Goal: Task Accomplishment & Management: Manage account settings

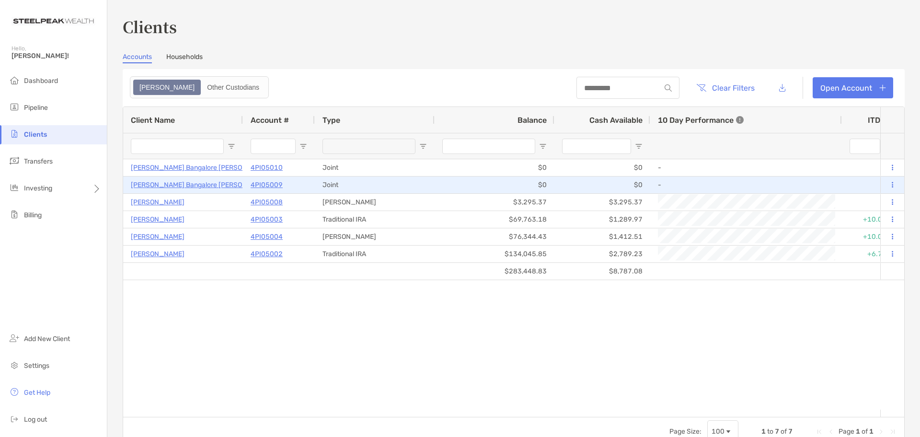
click at [203, 184] on p "[PERSON_NAME] Bangalore [PERSON_NAME]" at bounding box center [201, 185] width 141 height 12
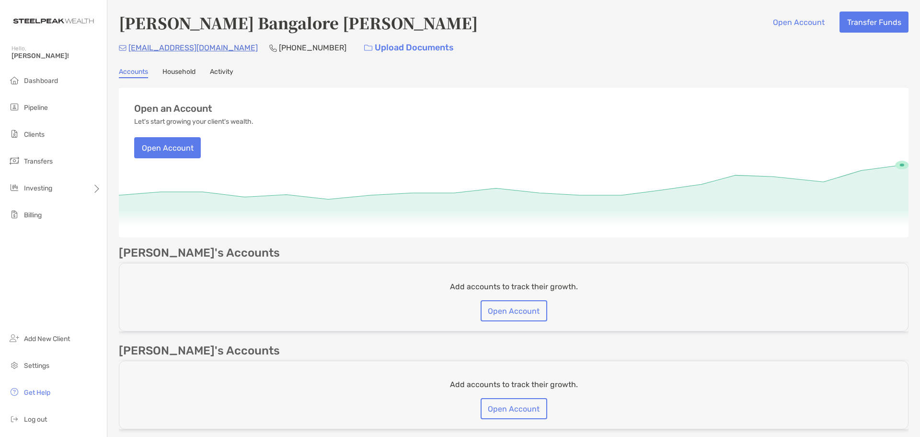
click at [190, 71] on link "Household" at bounding box center [178, 73] width 33 height 11
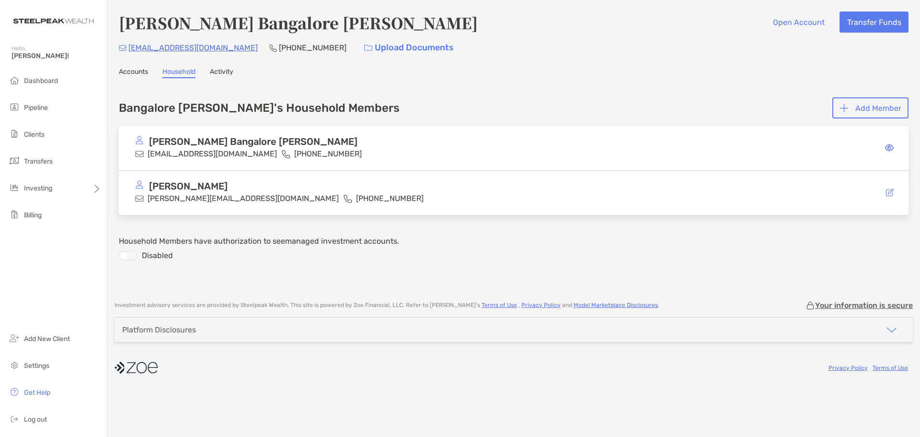
drag, startPoint x: 214, startPoint y: 64, endPoint x: 218, endPoint y: 69, distance: 6.1
click at [215, 64] on div "[PERSON_NAME] Bangalore [PERSON_NAME] Open Account Transfer Funds [EMAIL_ADDRES…" at bounding box center [513, 145] width 813 height 291
click at [218, 69] on link "Activity" at bounding box center [221, 73] width 23 height 11
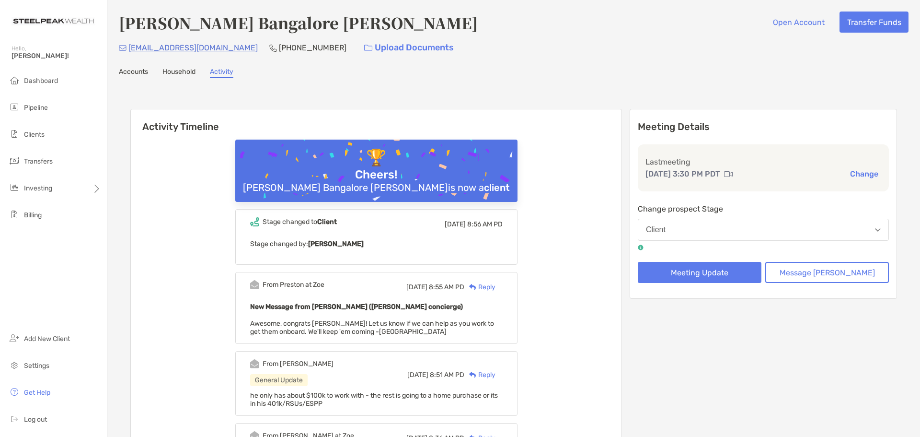
click at [138, 77] on link "Accounts" at bounding box center [133, 73] width 29 height 11
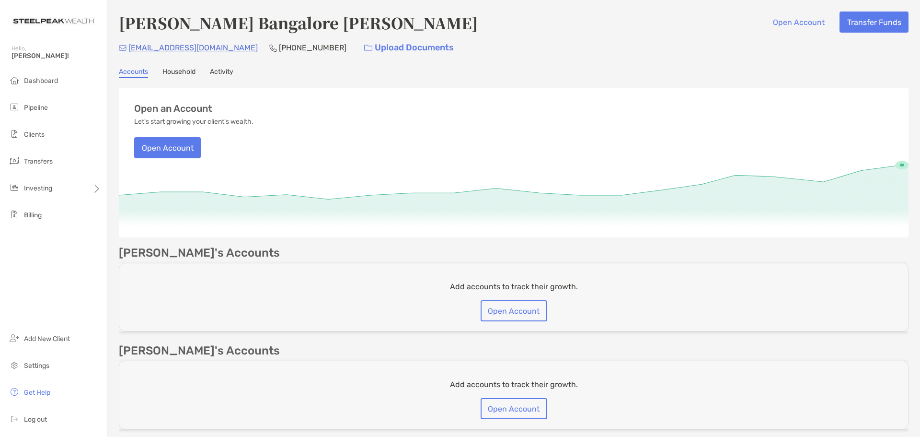
click at [176, 51] on p "[EMAIL_ADDRESS][DOMAIN_NAME]" at bounding box center [192, 48] width 129 height 12
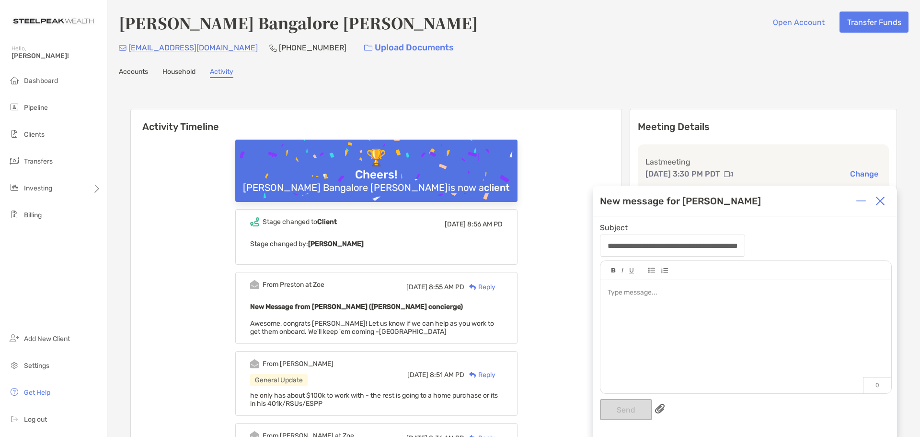
click at [881, 203] on img at bounding box center [880, 201] width 10 height 10
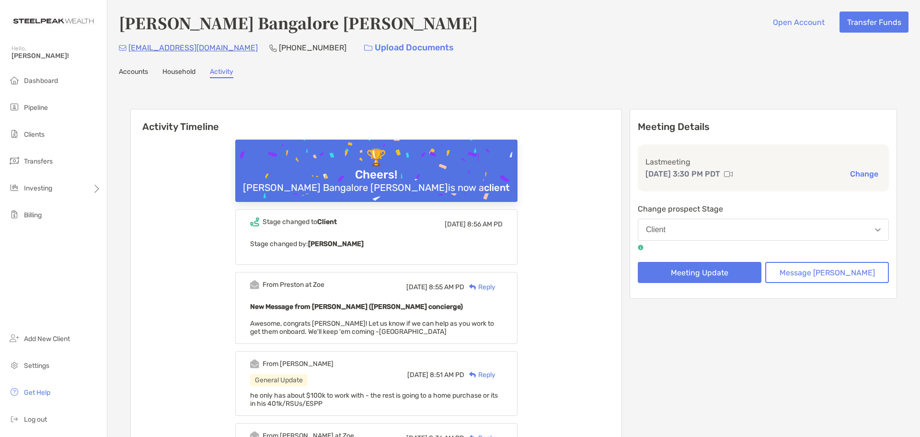
click at [145, 73] on link "Accounts" at bounding box center [133, 73] width 29 height 11
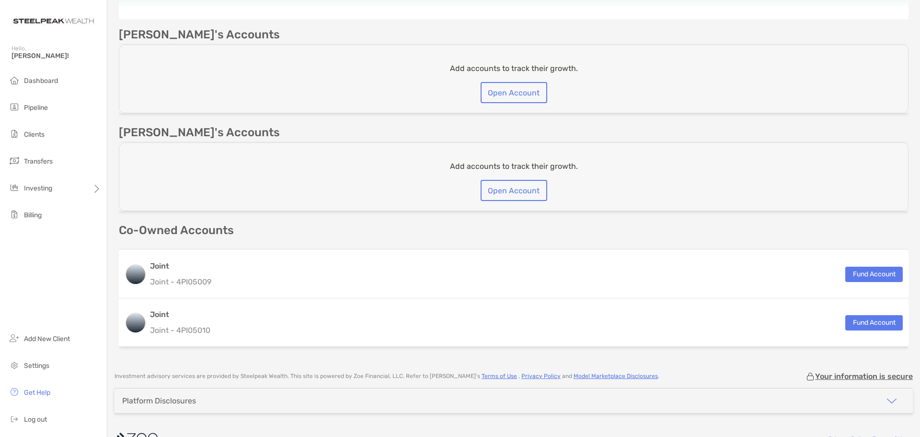
scroll to position [240, 0]
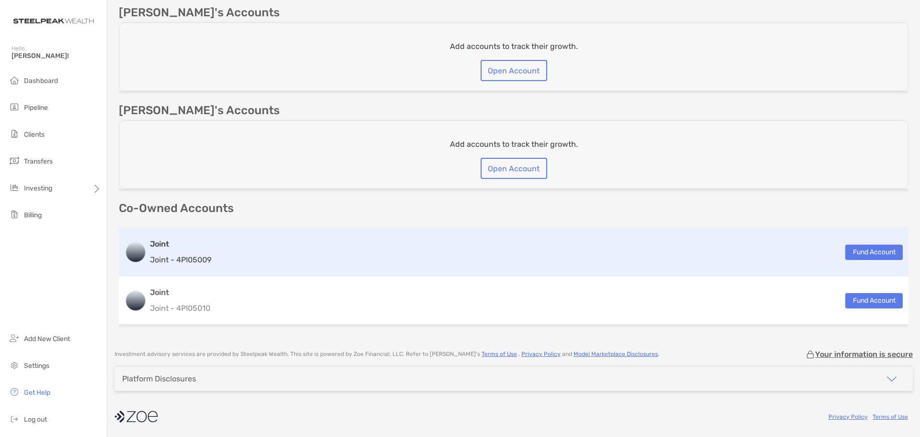
click at [793, 255] on div "Joint Joint - 4PI05009 Fund Account" at bounding box center [514, 252] width 790 height 48
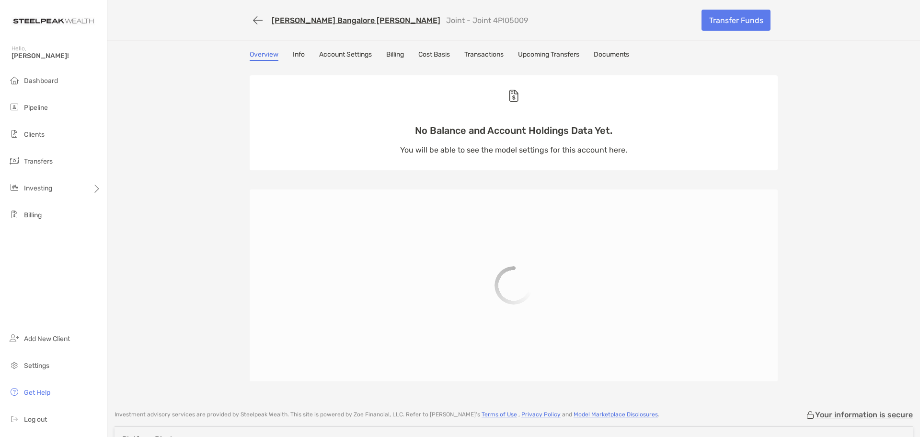
click at [293, 55] on link "Info" at bounding box center [299, 55] width 12 height 11
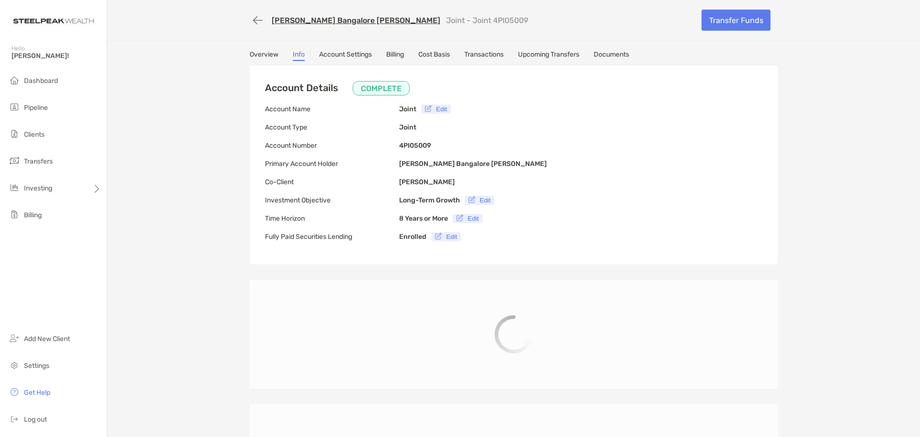
type input "**********"
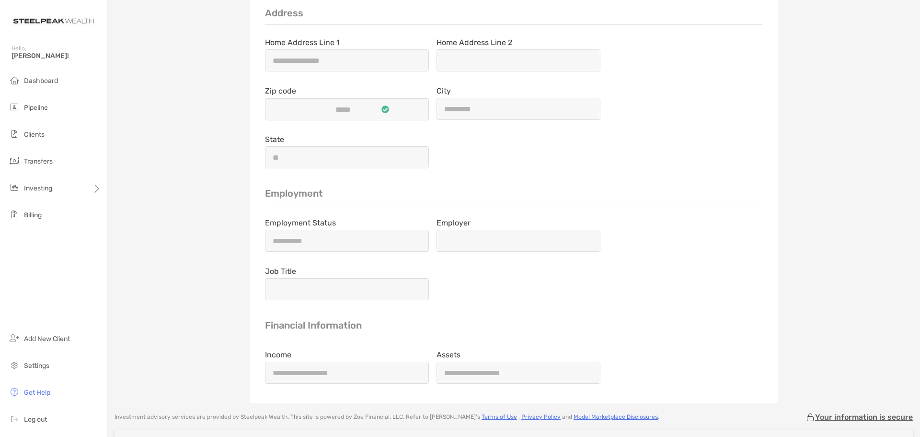
scroll to position [1570, 0]
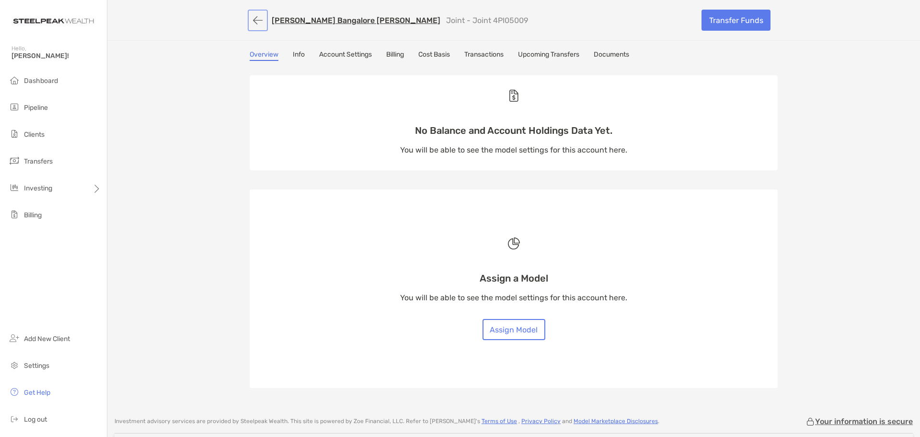
click at [260, 23] on button "button" at bounding box center [258, 21] width 16 height 18
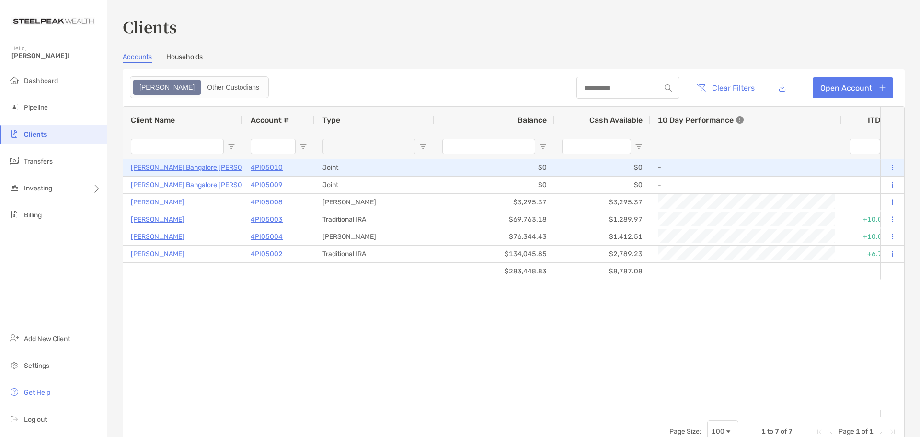
click at [197, 162] on p "[PERSON_NAME] Bangalore [PERSON_NAME]" at bounding box center [201, 167] width 141 height 12
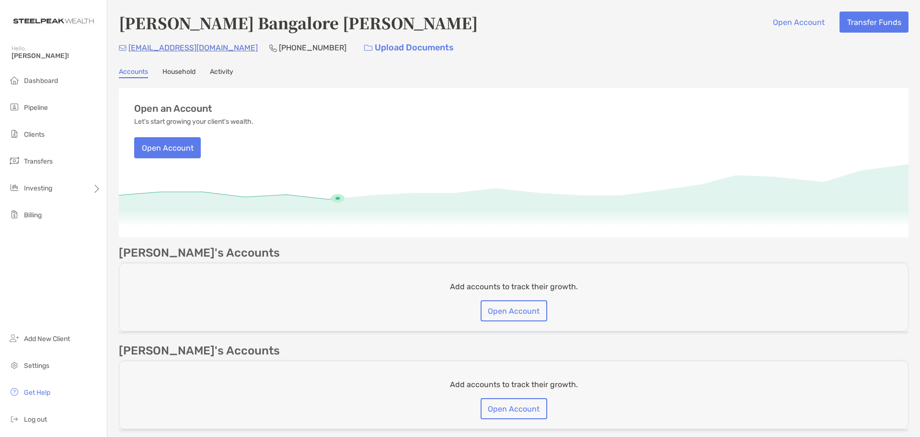
click at [183, 73] on link "Household" at bounding box center [178, 73] width 33 height 11
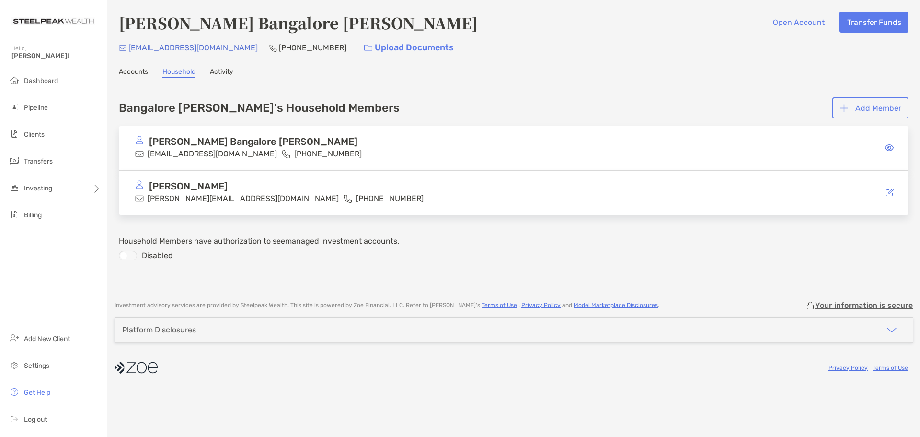
click at [217, 76] on link "Activity" at bounding box center [221, 73] width 23 height 11
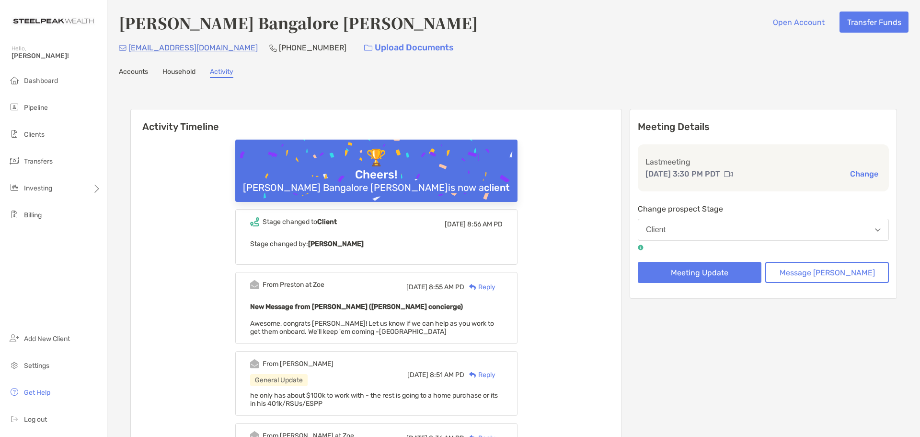
click at [135, 70] on link "Accounts" at bounding box center [133, 73] width 29 height 11
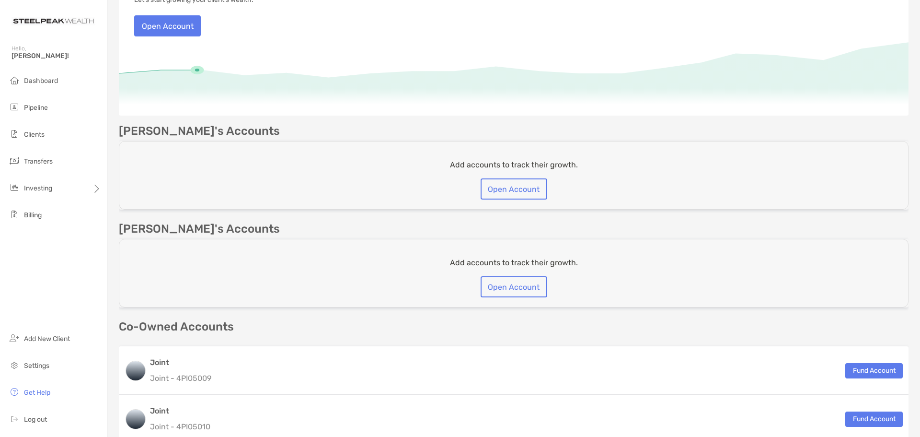
scroll to position [240, 0]
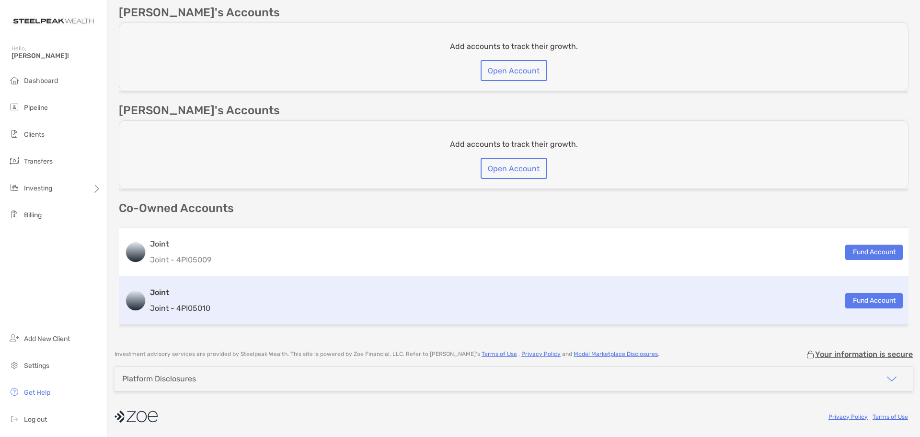
click at [531, 294] on div "Joint Joint - 4PI05010 Fund Account" at bounding box center [514, 300] width 790 height 48
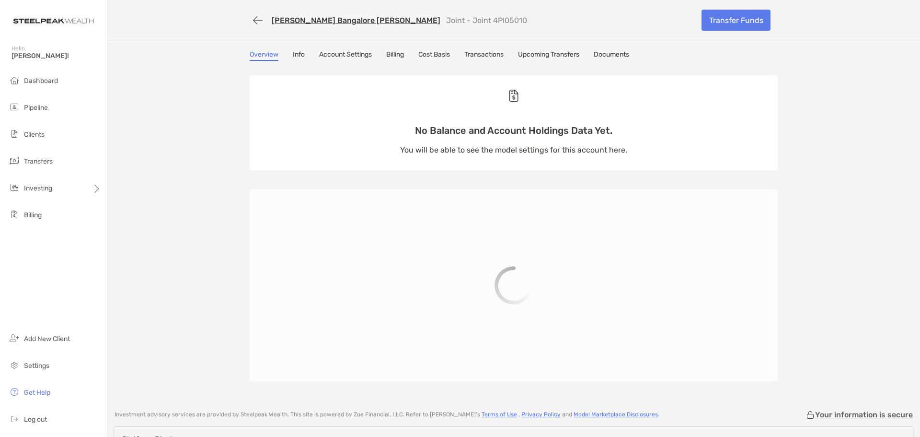
click at [301, 58] on link "Info" at bounding box center [299, 55] width 12 height 11
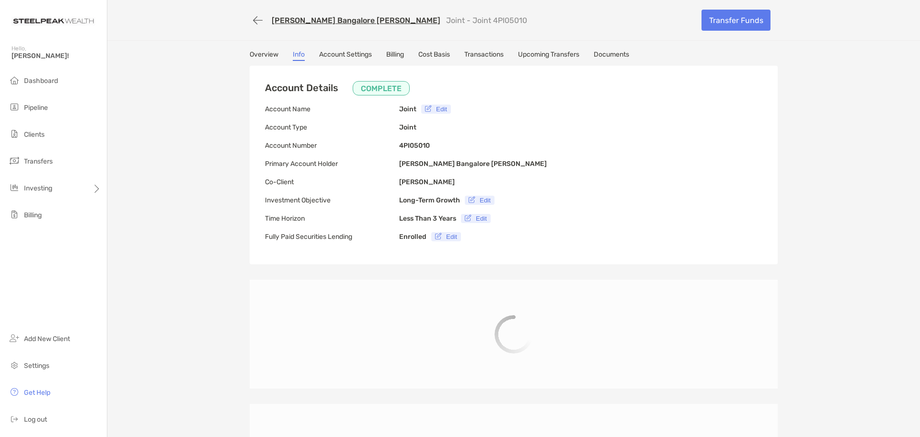
type input "**********"
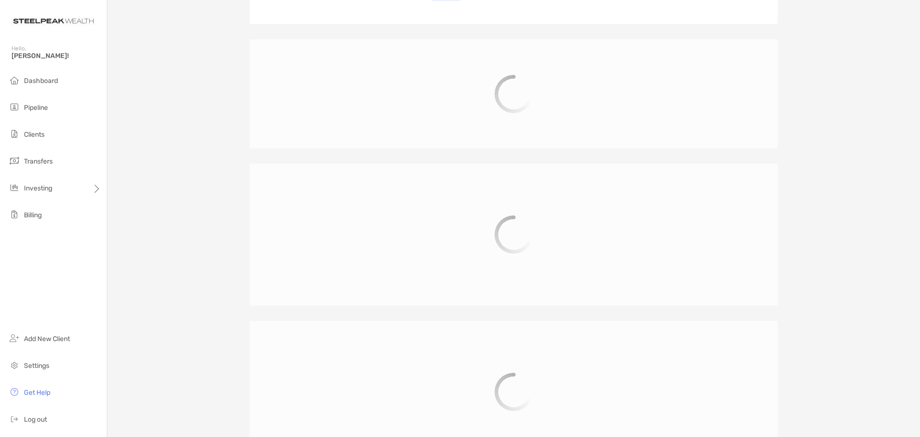
scroll to position [240, 0]
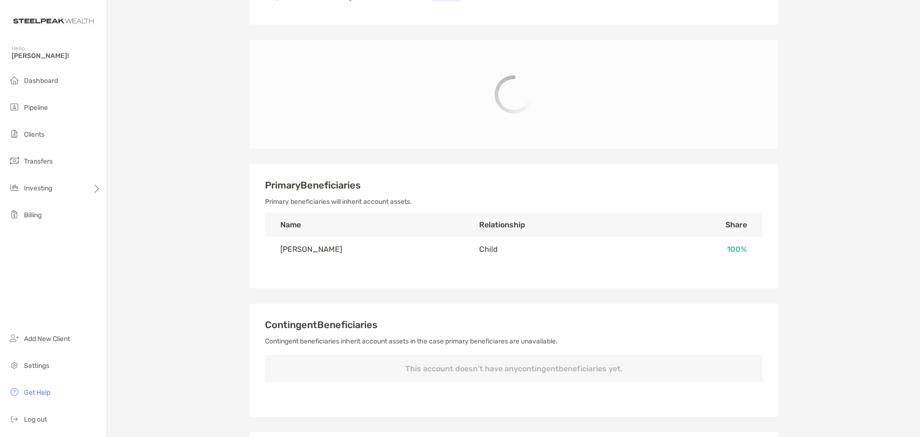
type input "**********"
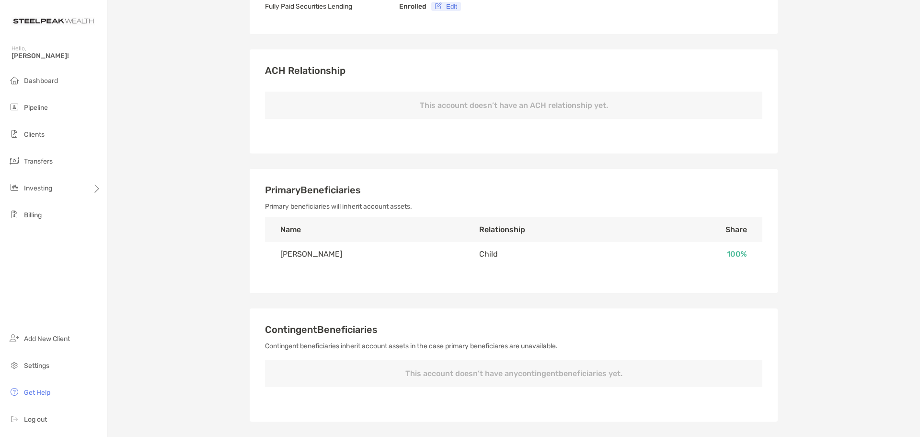
scroll to position [96, 0]
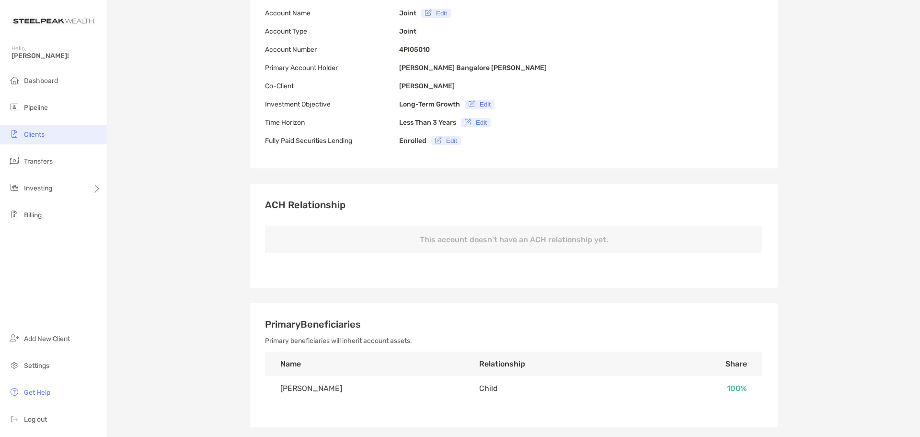
click at [43, 137] on span "Clients" at bounding box center [34, 134] width 21 height 8
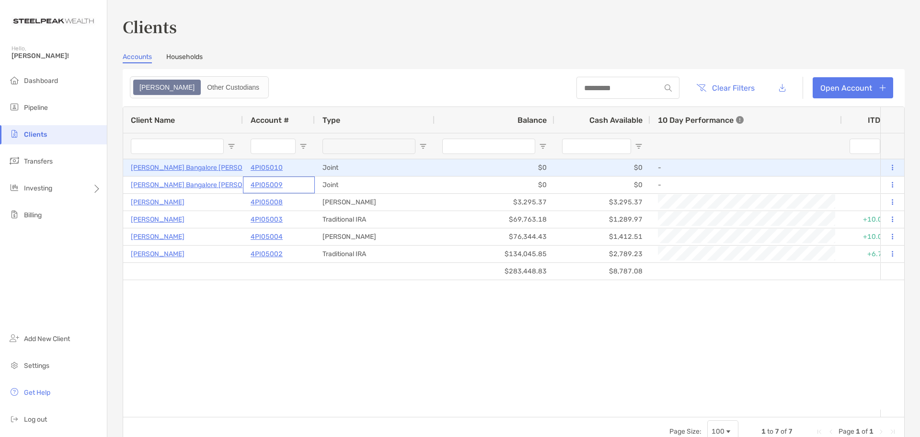
click at [280, 184] on div "4PI05009" at bounding box center [279, 185] width 57 height 16
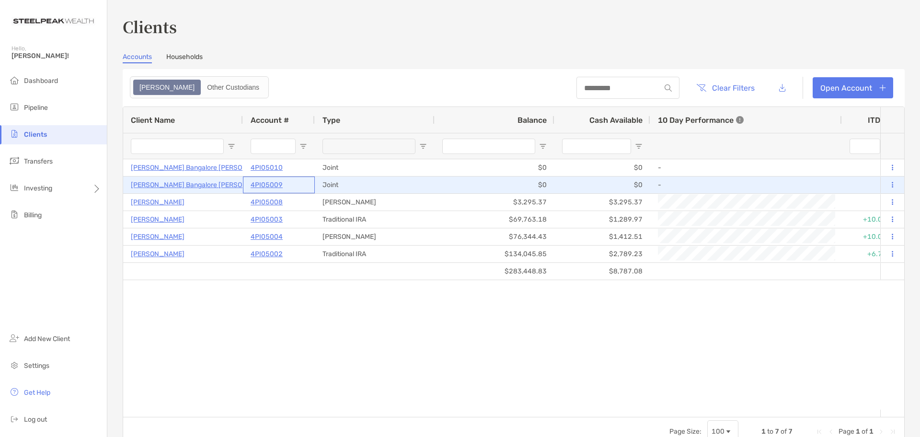
click at [273, 185] on p "4PI05009" at bounding box center [267, 185] width 32 height 12
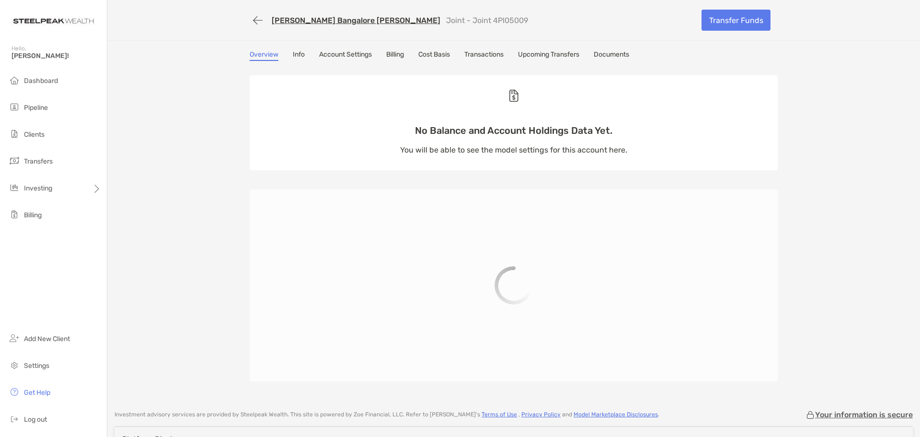
drag, startPoint x: 273, startPoint y: 185, endPoint x: 446, endPoint y: 18, distance: 240.3
click at [446, 18] on p "Joint - Joint 4PI05009" at bounding box center [487, 20] width 82 height 9
copy p "4PI05009"
click at [446, 20] on p "Joint - Joint 4PI05009" at bounding box center [487, 20] width 82 height 9
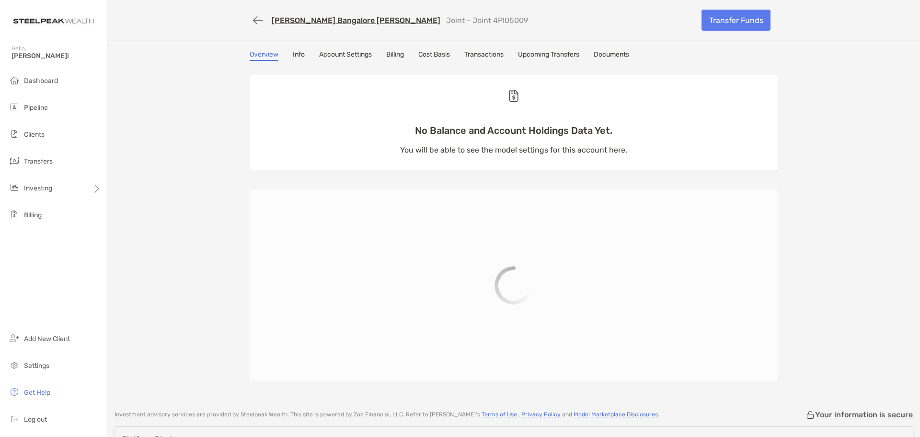
click at [458, 20] on p "Joint - Joint 4PI05009" at bounding box center [487, 20] width 82 height 9
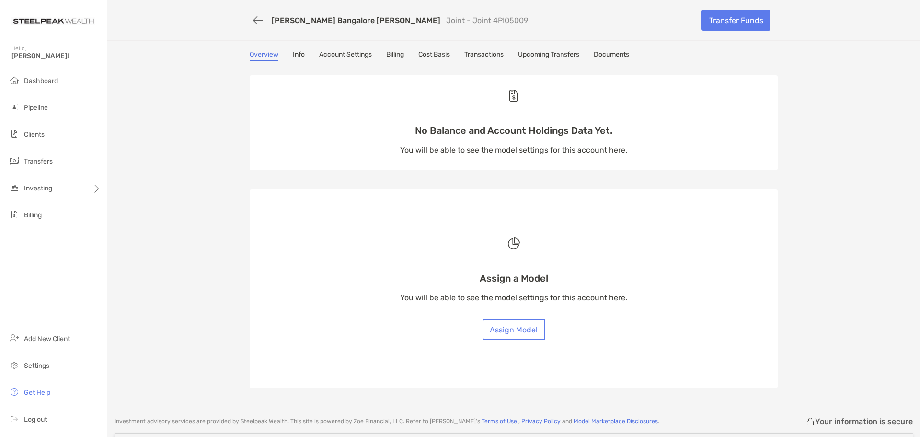
click at [446, 17] on p "Joint - Joint 4PI05009" at bounding box center [487, 20] width 82 height 9
copy p "4PI05009"
click at [256, 21] on button "button" at bounding box center [258, 21] width 16 height 18
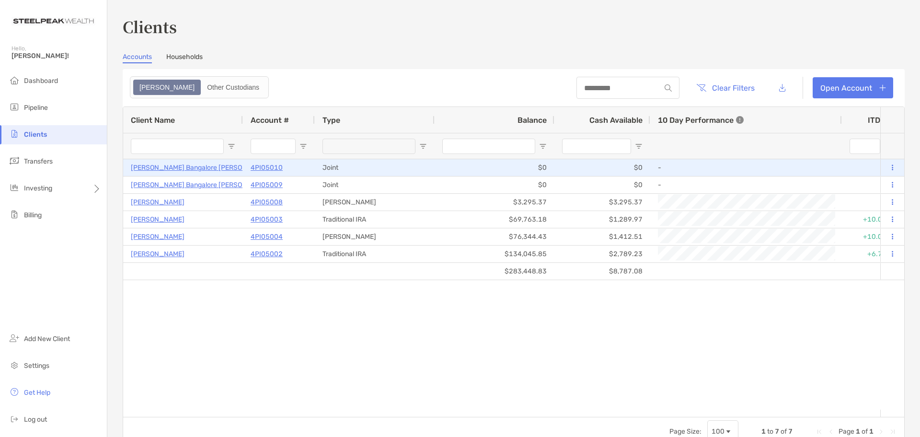
click at [268, 167] on p "4PI05010" at bounding box center [267, 167] width 32 height 12
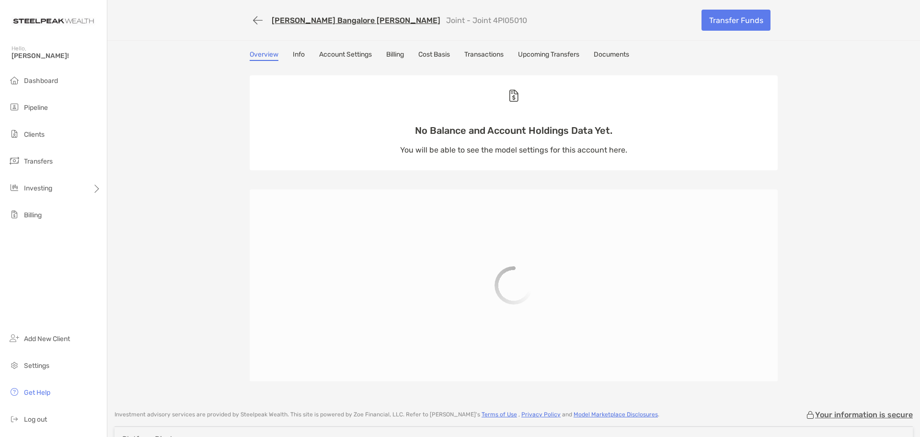
click at [450, 20] on p "Joint - Joint 4PI05010" at bounding box center [486, 20] width 81 height 9
copy p "4PI05010"
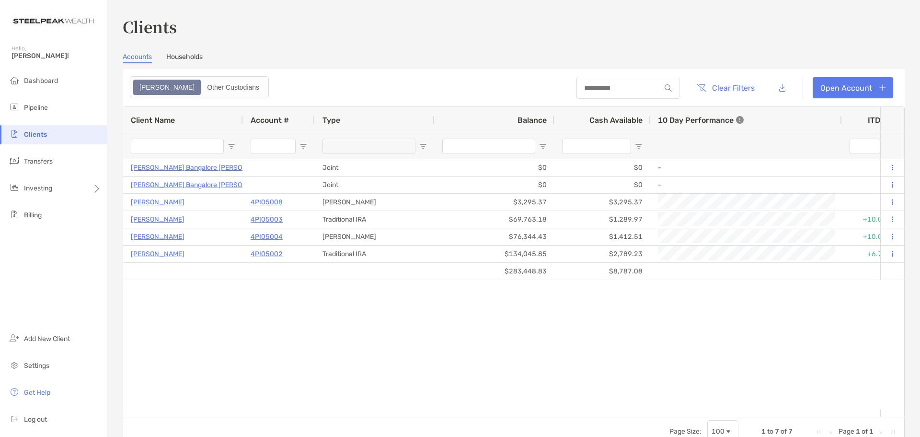
scroll to position [112, 0]
